Goal: Submit feedback/report problem

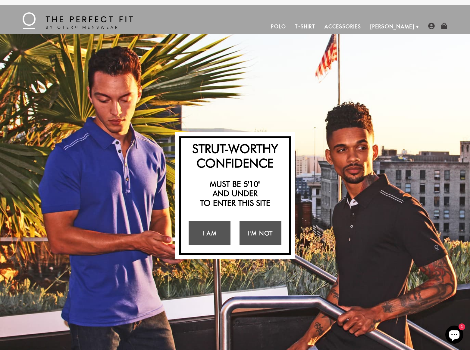
scroll to position [485, 0]
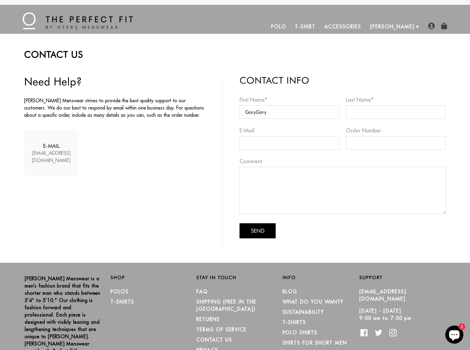
type input "GaryGary"
type input "[EMAIL_ADDRESS][DOMAIN_NAME]"
type input "8054002077"
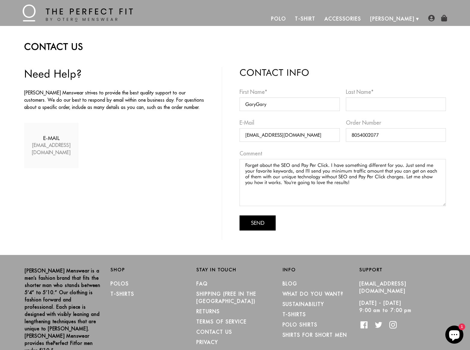
type textarea "Forget about the SEO and Pay Per Click. I have something different for you. Jus…"
click at [258, 215] on button "Send" at bounding box center [258, 222] width 36 height 15
